Goal: Find contact information: Find contact information

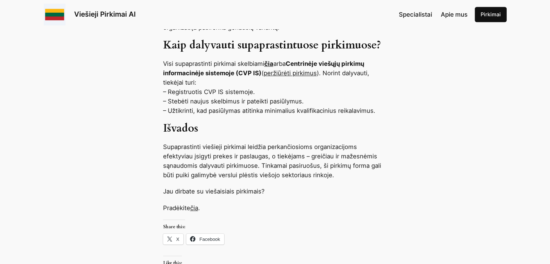
scroll to position [796, 0]
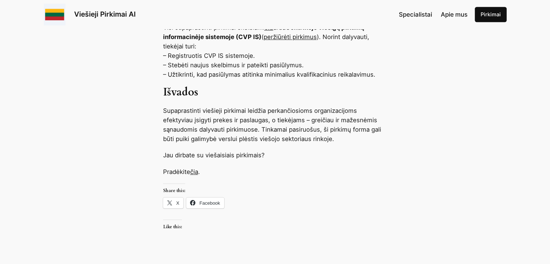
click at [196, 168] on link "čia" at bounding box center [194, 171] width 8 height 7
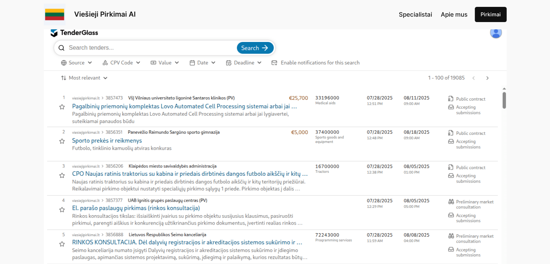
scroll to position [181, 0]
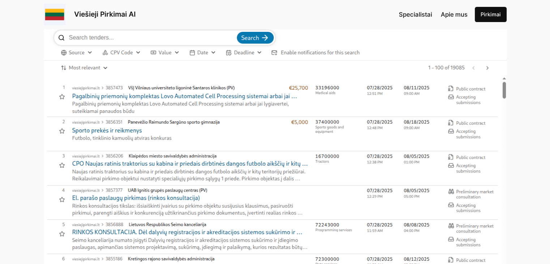
click at [116, 128] on img at bounding box center [275, 150] width 463 height 272
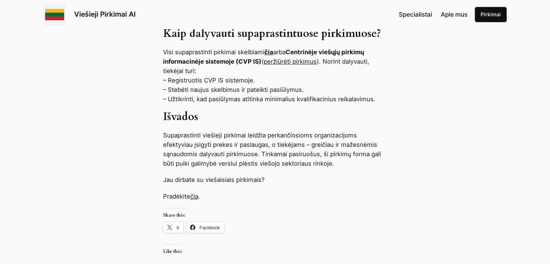
scroll to position [904, 0]
